Goal: Transaction & Acquisition: Purchase product/service

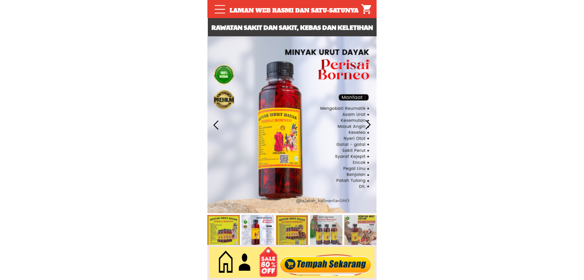
click at [316, 255] on div at bounding box center [326, 262] width 98 height 27
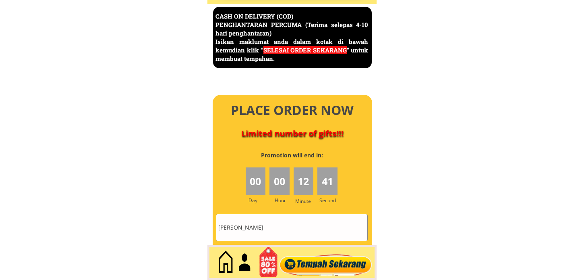
scroll to position [3496, 0]
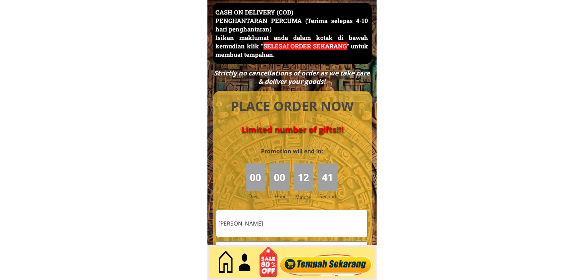
click at [289, 214] on input "[PERSON_NAME]" at bounding box center [291, 223] width 151 height 26
click at [294, 219] on input "[PERSON_NAME]" at bounding box center [291, 223] width 151 height 26
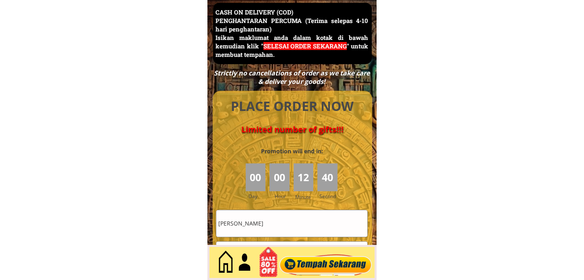
click at [294, 219] on input "[PERSON_NAME]" at bounding box center [291, 223] width 151 height 26
paste input "[PERSON_NAME] hj abfullah"
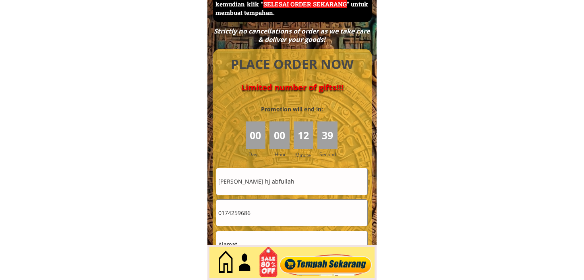
scroll to position [3585, 0]
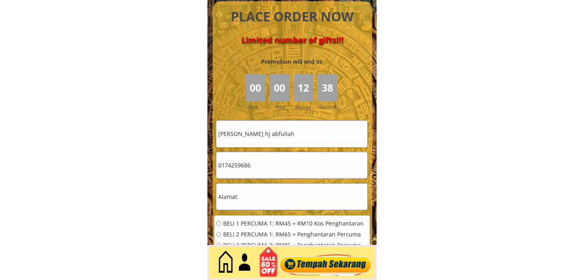
type input "[PERSON_NAME] hj abfullah"
click at [279, 159] on input "0174259686" at bounding box center [291, 165] width 151 height 26
paste input "26356057"
type input "0126356057"
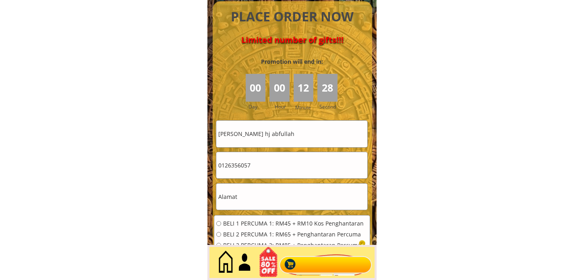
click at [278, 200] on input "text" at bounding box center [291, 196] width 151 height 26
paste input "no 6738 tmn hj [PERSON_NAME] samaf Lubok Redan [GEOGRAPHIC_DATA]"
type input "no 6738 tmn hj [PERSON_NAME] samaf Lubok Redan [GEOGRAPHIC_DATA]"
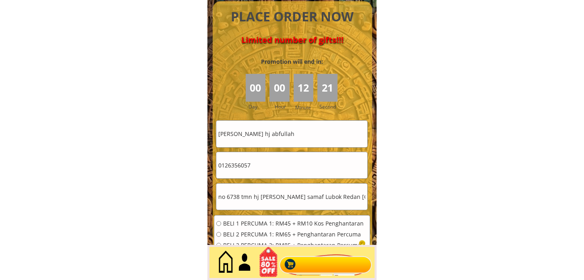
drag, startPoint x: 284, startPoint y: 135, endPoint x: 160, endPoint y: 141, distance: 124.3
paste input "d"
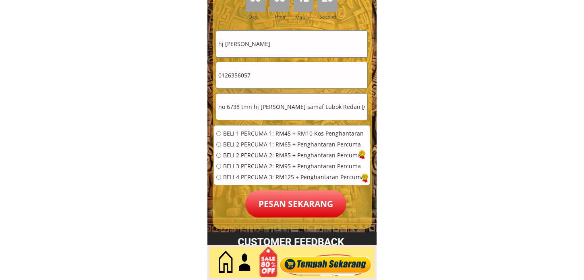
type input "hj [PERSON_NAME]"
click at [261, 146] on span "BELI 2 PERCUMA 1: RM65 + Penghantaran Percuma" at bounding box center [293, 144] width 141 height 6
radio input "true"
click at [285, 202] on p "Pesan sekarang" at bounding box center [295, 203] width 101 height 27
